Goal: Information Seeking & Learning: Learn about a topic

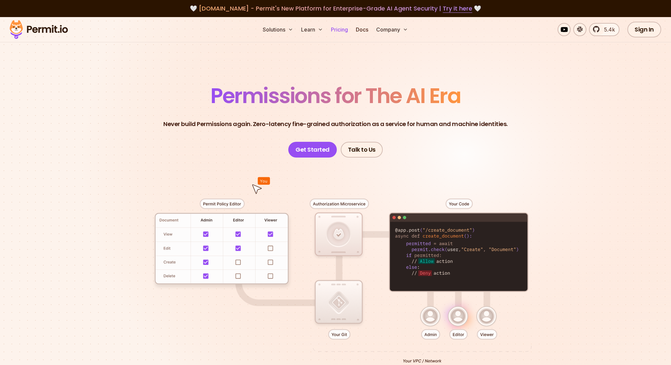
click at [338, 31] on link "Pricing" at bounding box center [340, 29] width 22 height 13
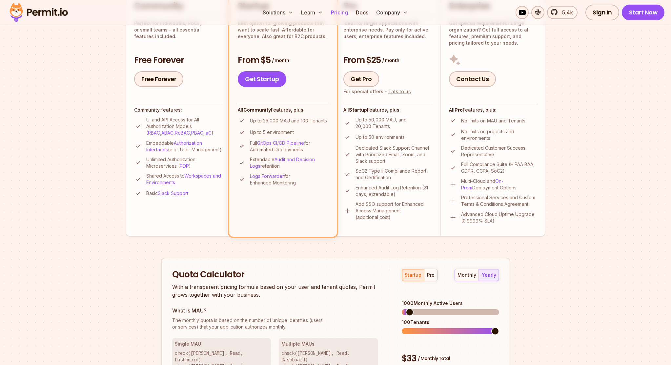
scroll to position [202, 0]
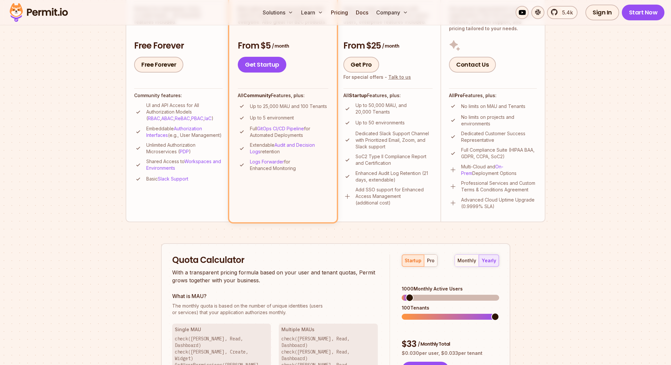
click at [333, 240] on div "Permit Pricing From Free to Predictable Scaling From a startup with 100 users t…" at bounding box center [336, 189] width 420 height 621
click at [132, 256] on div "Permit Pricing From Free to Predictable Scaling From a startup with 100 users t…" at bounding box center [336, 189] width 420 height 621
click at [190, 129] on link "Authorization Interfaces" at bounding box center [174, 132] width 56 height 12
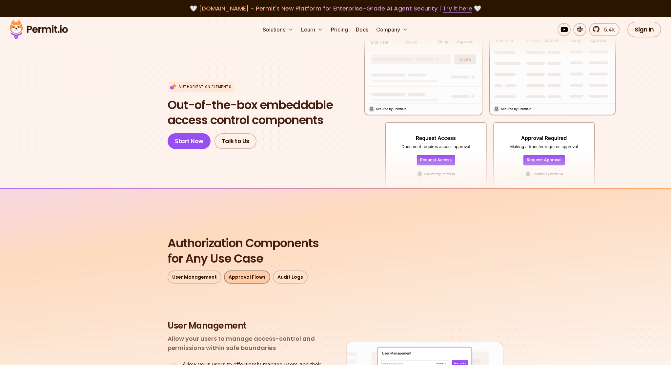
click at [259, 280] on link "Approval Flows" at bounding box center [247, 276] width 46 height 13
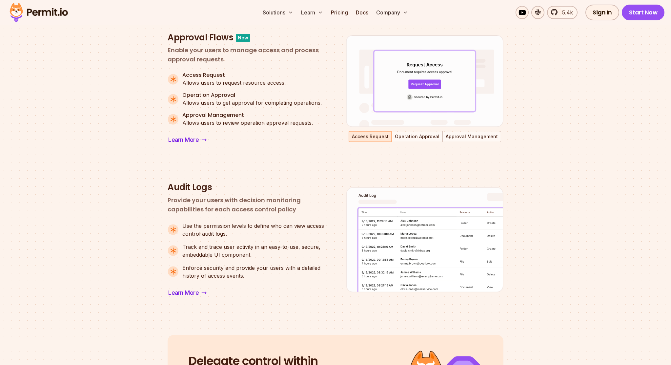
scroll to position [457, 0]
click at [196, 138] on span "Learn More" at bounding box center [183, 139] width 31 height 9
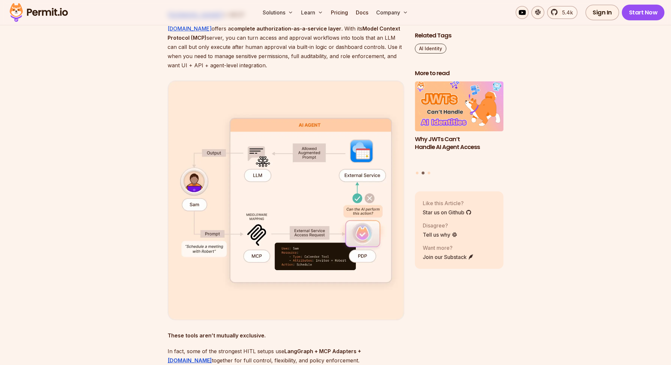
scroll to position [2000, 0]
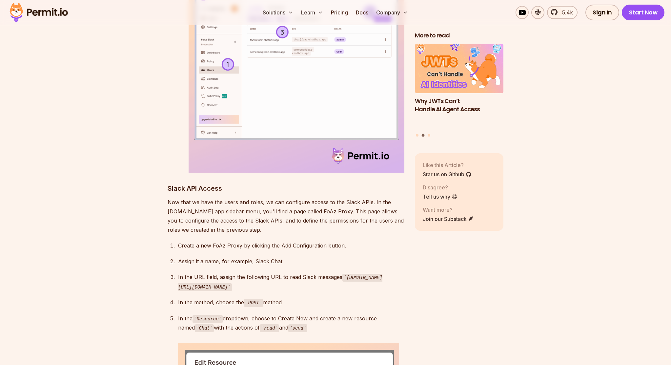
scroll to position [1700, 0]
